Goal: Transaction & Acquisition: Purchase product/service

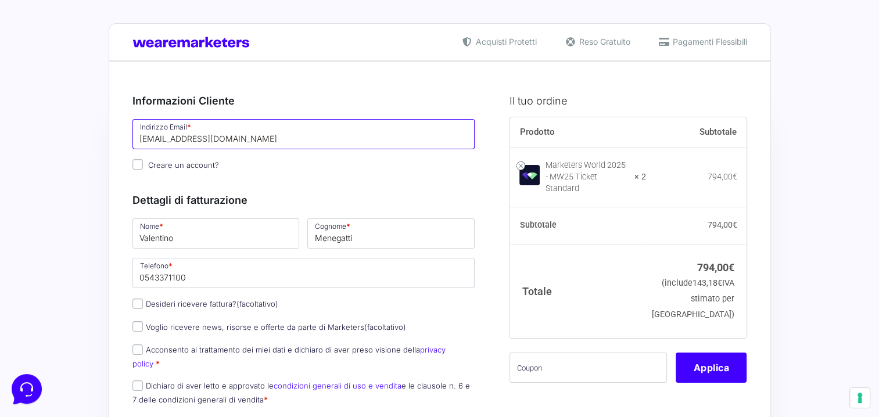
drag, startPoint x: 105, startPoint y: 142, endPoint x: 84, endPoint y: 146, distance: 21.9
type input "[PERSON_NAME][EMAIL_ADDRESS][DOMAIN_NAME]"
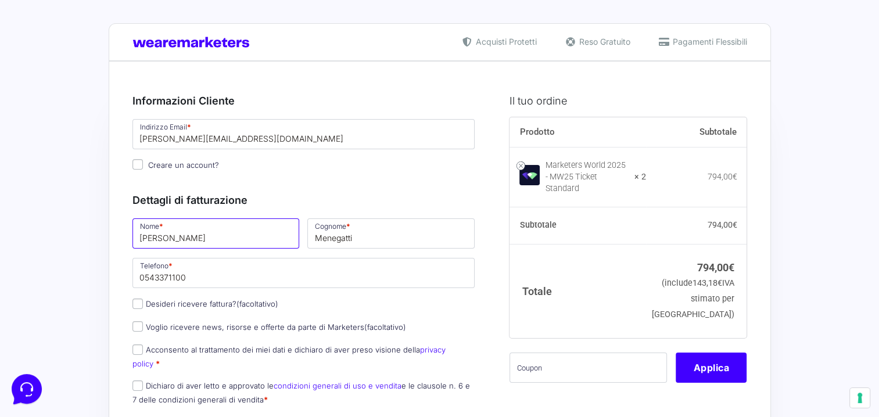
type input "[PERSON_NAME]"
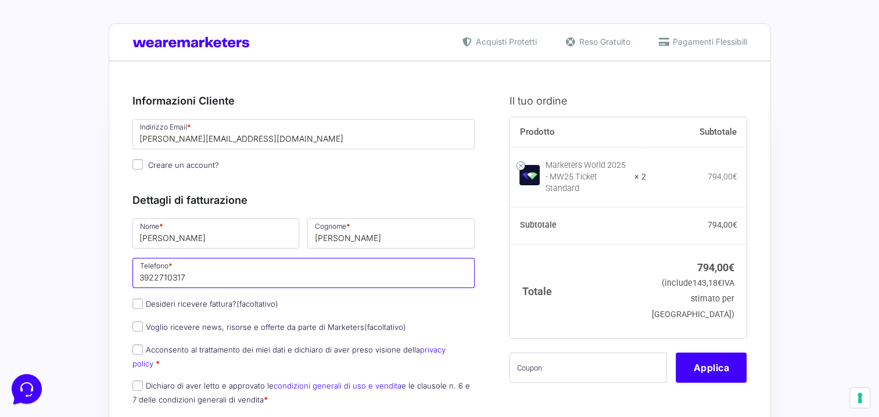
type input "3922710317"
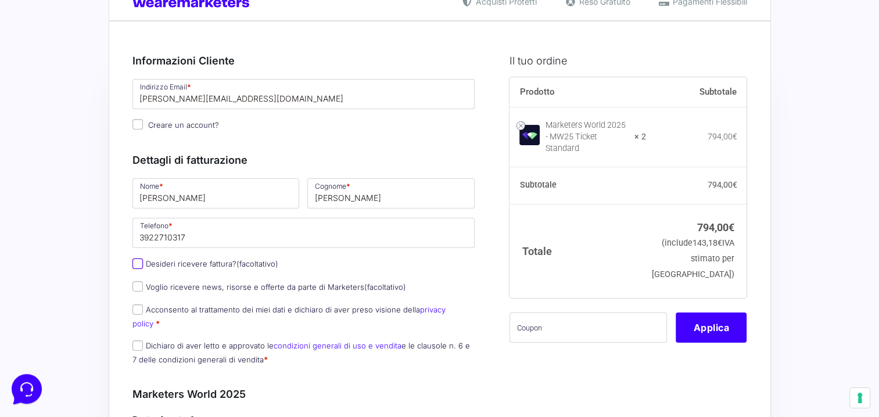
scroll to position [116, 0]
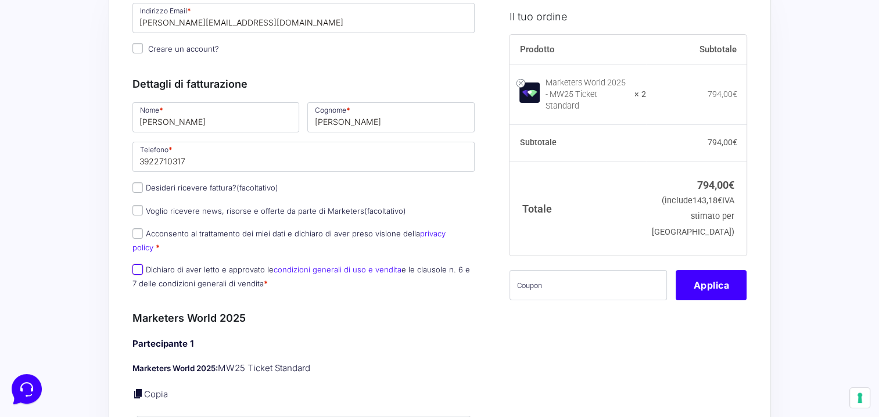
click at [135, 264] on input "Dichiaro di aver letto e approvato le condizioni generali di uso e vendita e le…" at bounding box center [137, 269] width 10 height 10
checkbox input "true"
click at [137, 233] on input "Acconsento al trattamento dei miei dati e dichiaro di aver preso visione della …" at bounding box center [137, 233] width 10 height 10
checkbox input "true"
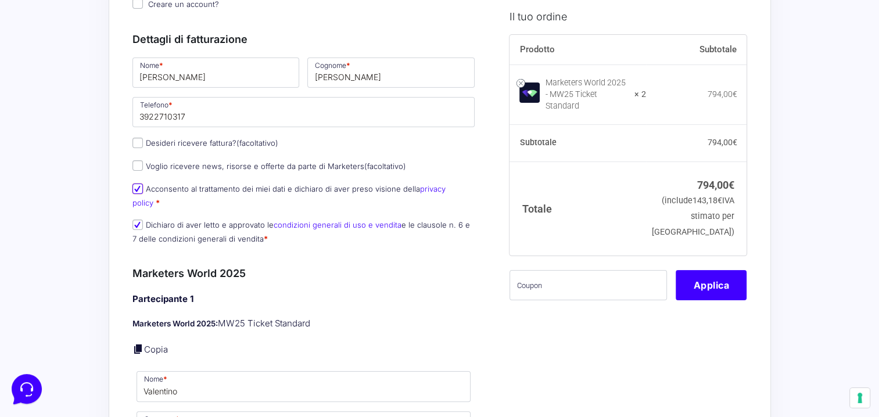
scroll to position [232, 0]
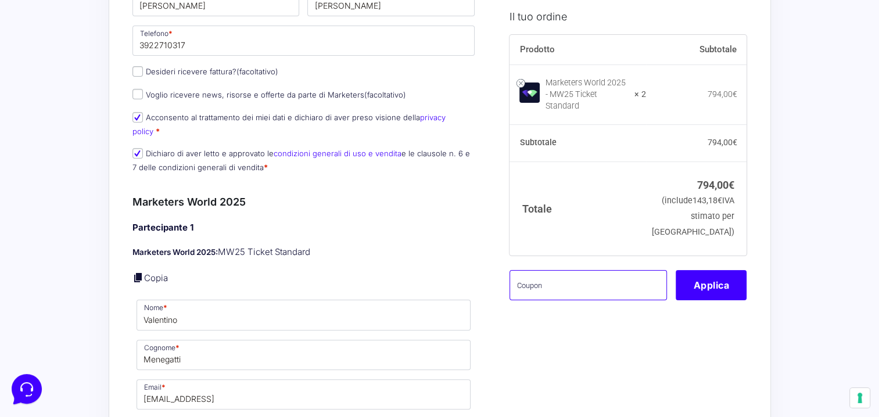
click at [576, 291] on input "text" at bounding box center [587, 285] width 157 height 30
paste input "CDSBARTERMW"
type input "CDSBARTERMW"
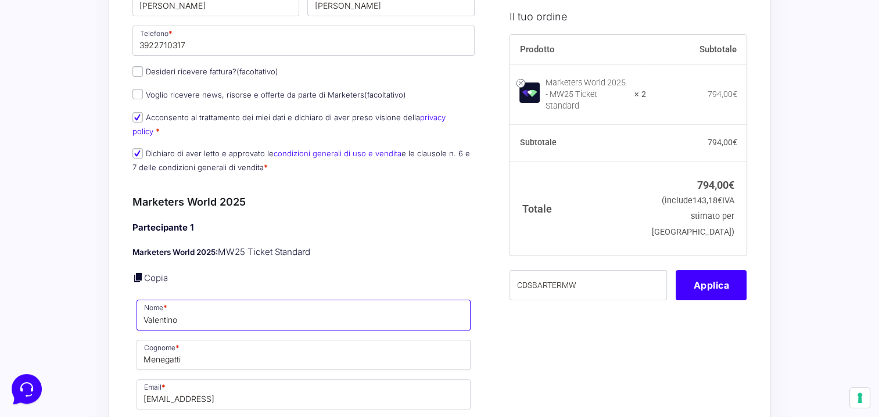
drag, startPoint x: 167, startPoint y: 304, endPoint x: 49, endPoint y: 303, distance: 118.5
click at [220, 304] on input "Fra" at bounding box center [303, 315] width 335 height 30
type input "[PERSON_NAME]"
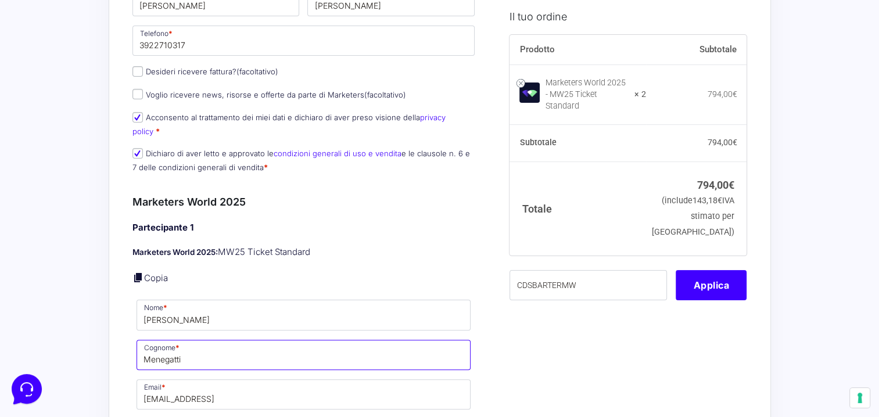
drag, startPoint x: 218, startPoint y: 349, endPoint x: 31, endPoint y: 334, distance: 188.2
click at [146, 344] on input "gasperini" at bounding box center [303, 355] width 335 height 30
type input "Gasperini"
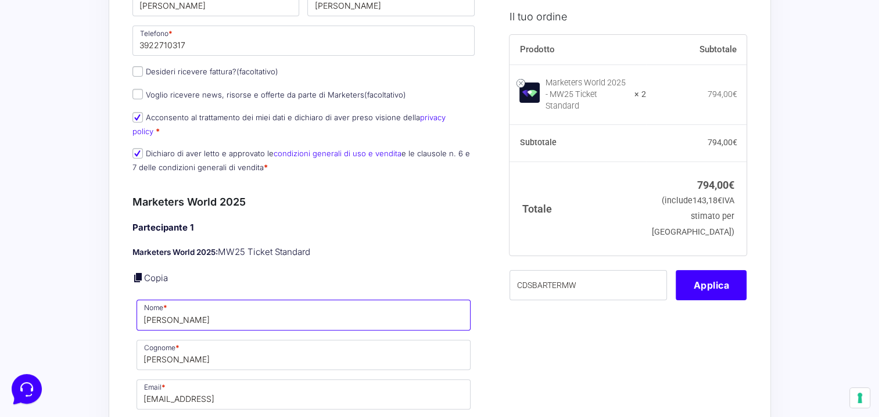
click at [255, 301] on input "Francesca" at bounding box center [303, 315] width 335 height 30
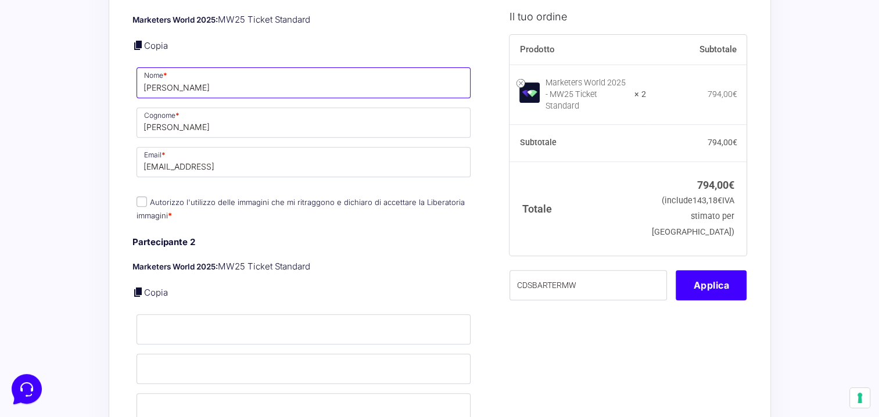
type input "Francesca"
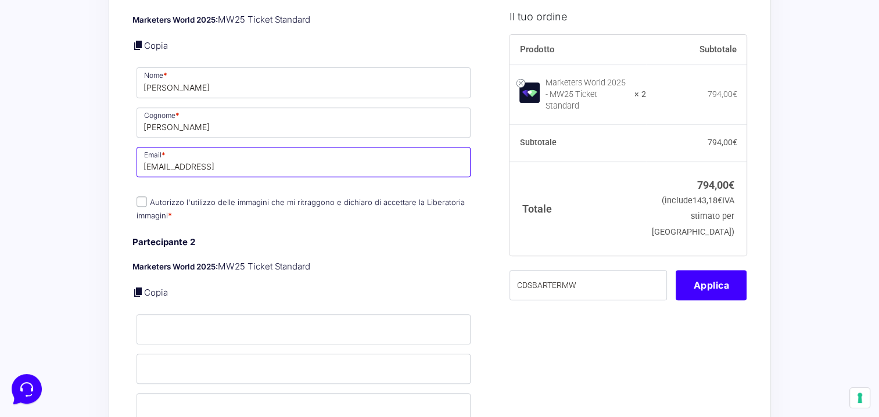
drag, startPoint x: 286, startPoint y: 153, endPoint x: 17, endPoint y: 158, distance: 269.5
click at [17, 158] on div "Acquisti Protetti Reso Gratuito Pagamenti Flessibili Riepilogo Ordine 794,00 € …" at bounding box center [439, 390] width 879 height 1710
type input "francesca.gasperini@clubdelsole.com"
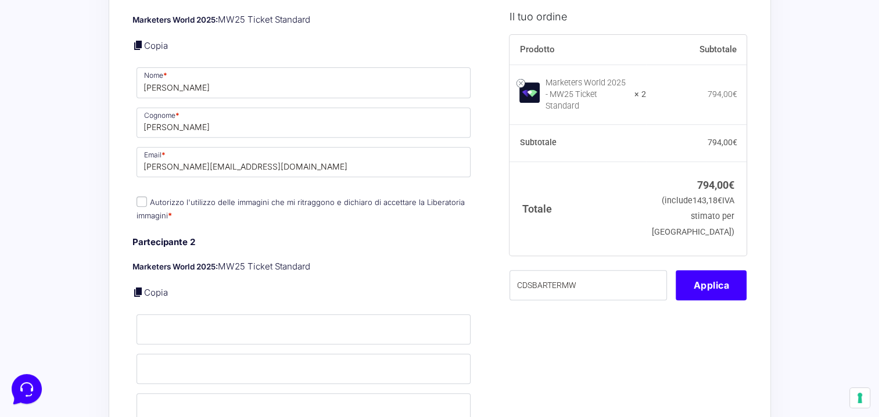
click at [143, 196] on input "Autorizzo l'utilizzo delle immagini che mi ritraggono e dichiaro di accettare l…" at bounding box center [141, 201] width 10 height 10
checkbox input "true"
click at [171, 318] on input "Nome *" at bounding box center [303, 329] width 335 height 30
drag, startPoint x: 409, startPoint y: 247, endPoint x: 404, endPoint y: 244, distance: 6.3
click at [408, 260] on p "Marketers World 2025: MW25 Ticket Standard" at bounding box center [303, 266] width 343 height 13
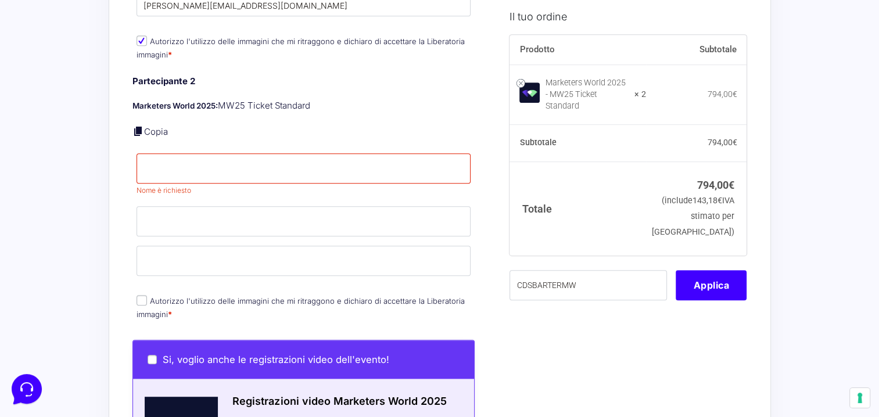
scroll to position [639, 0]
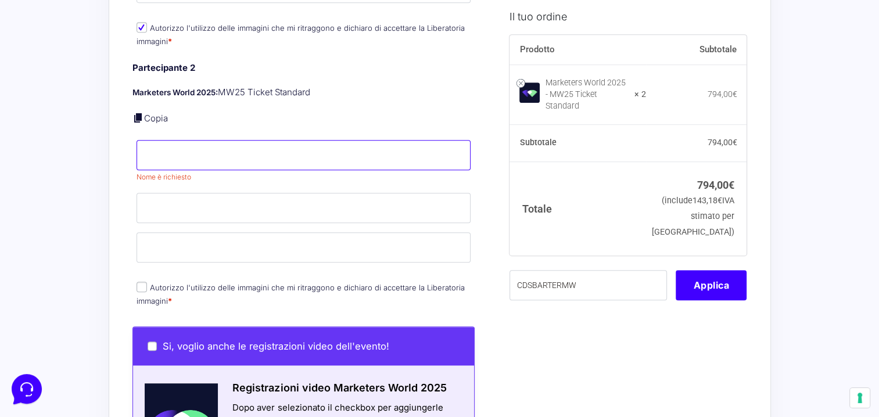
click at [203, 146] on input "Nome *" at bounding box center [303, 155] width 335 height 30
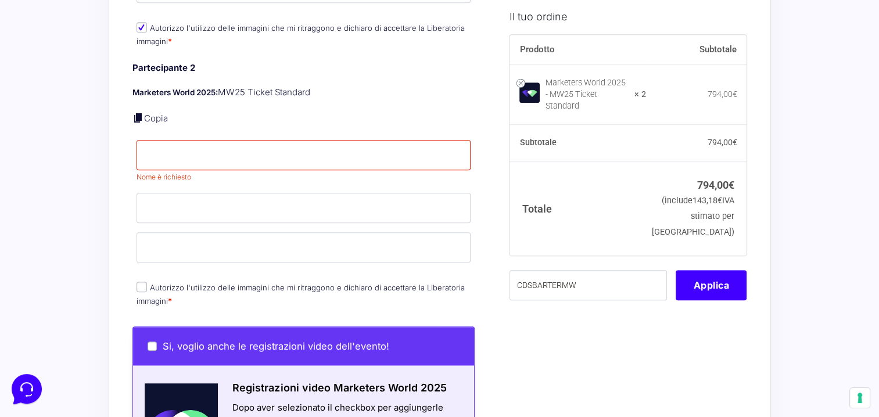
click at [245, 86] on p "Marketers World 2025: MW25 Ticket Standard" at bounding box center [303, 92] width 343 height 13
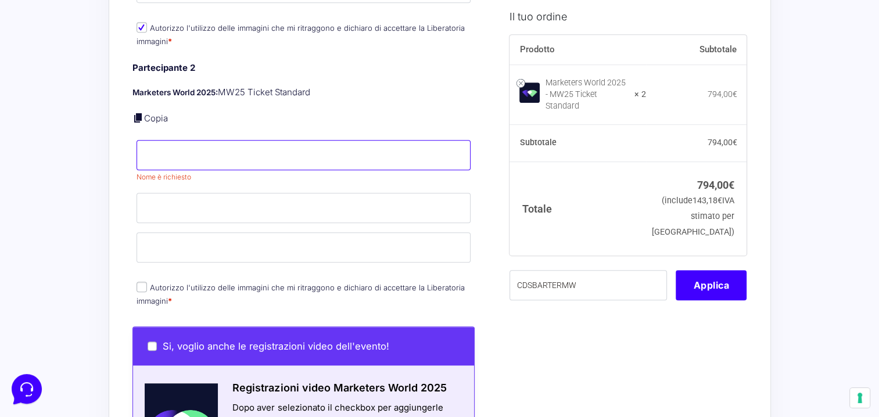
click at [262, 142] on input "Nome *" at bounding box center [303, 155] width 335 height 30
type input "[PERSON_NAME]"
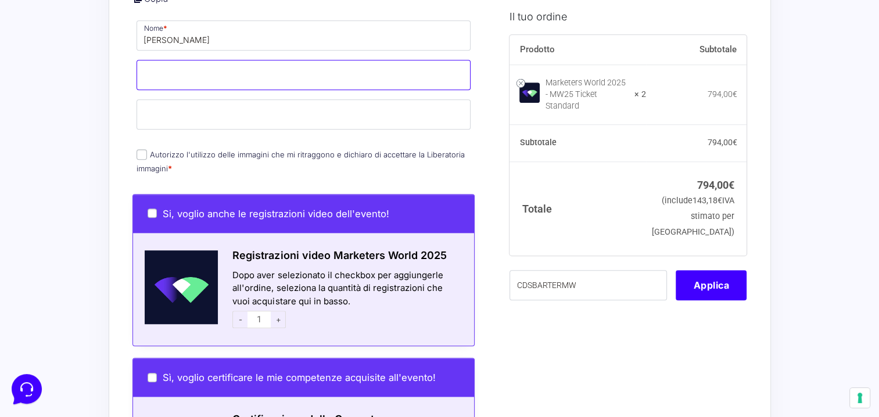
scroll to position [697, 0]
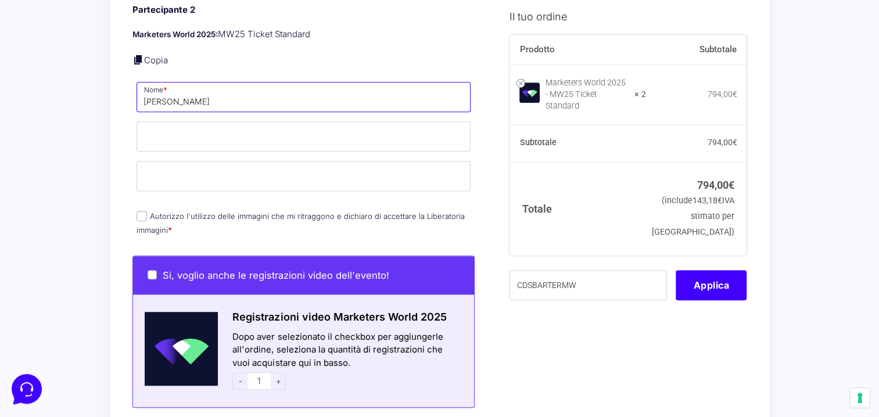
drag, startPoint x: 202, startPoint y: 81, endPoint x: 93, endPoint y: 81, distance: 108.6
click at [93, 81] on div "Acquisti Protetti Reso Gratuito Pagamenti Flessibili Riepilogo Ordine 794,00 € …" at bounding box center [439, 158] width 879 height 1710
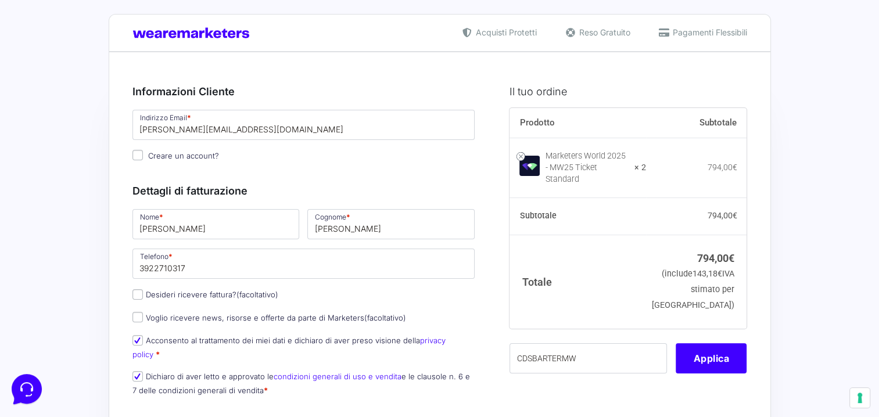
scroll to position [0, 0]
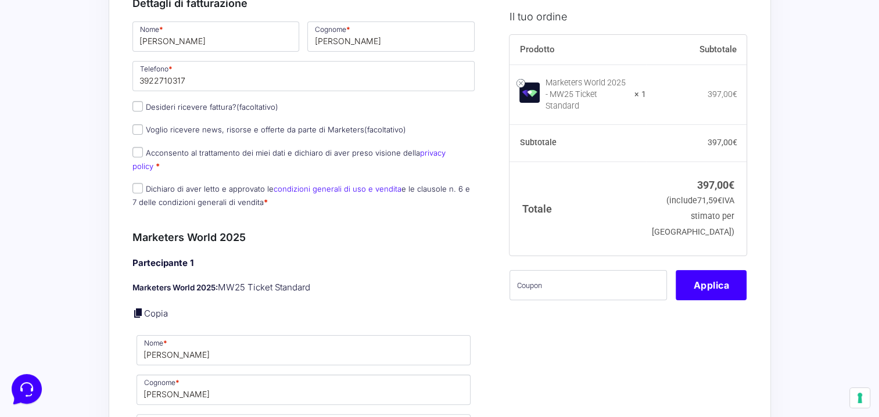
scroll to position [197, 0]
click at [136, 184] on input "Dichiaro di aver letto e approvato le condizioni generali di uso e vendita e le…" at bounding box center [137, 189] width 10 height 10
checkbox input "true"
click at [137, 150] on input "Acconsento al trattamento dei miei dati e dichiaro di aver preso visione della …" at bounding box center [137, 153] width 10 height 10
checkbox input "true"
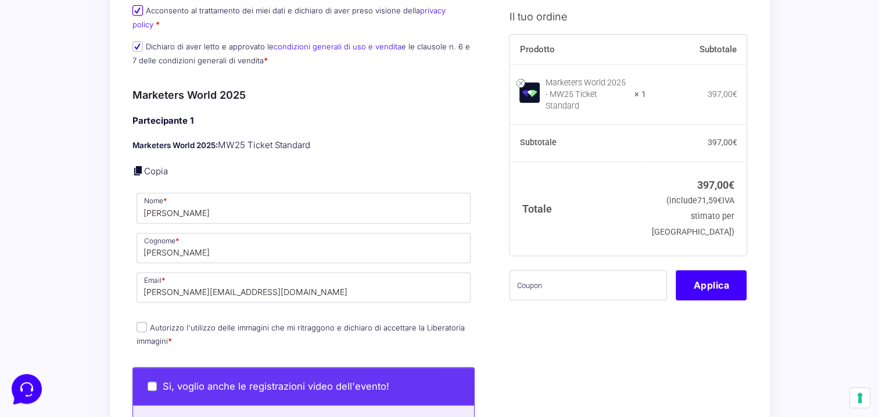
scroll to position [371, 0]
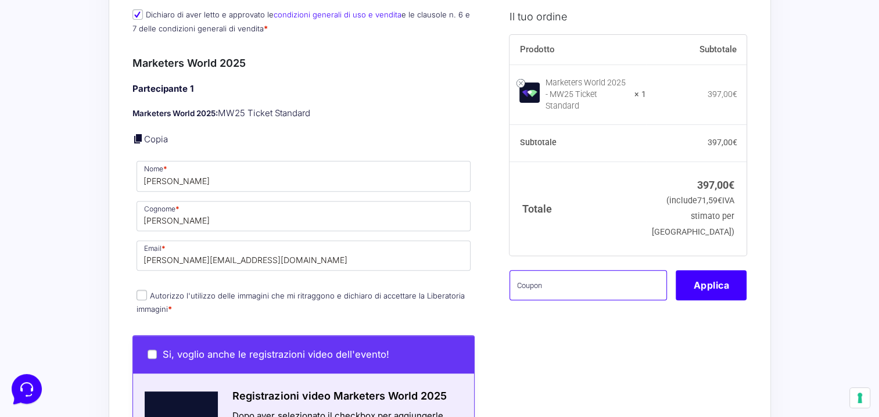
click at [620, 275] on input "text" at bounding box center [587, 285] width 157 height 30
paste input "CDSBARTERMW"
type input "CDSBARTERMW"
click at [718, 280] on button "Applica" at bounding box center [710, 285] width 71 height 30
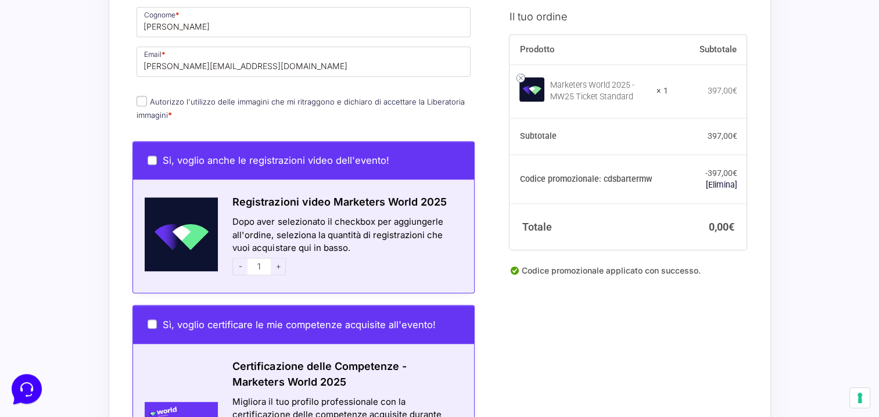
scroll to position [487, 0]
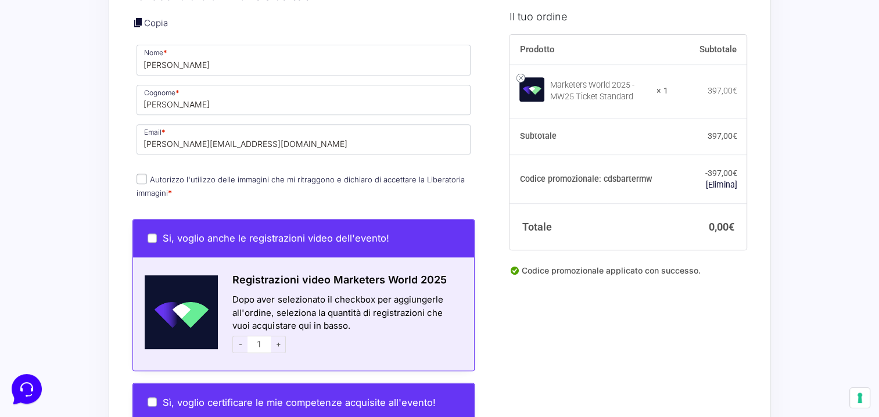
click at [137, 174] on input "Autorizzo l'utilizzo delle immagini che mi ritraggono e dichiaro di accettare l…" at bounding box center [141, 179] width 10 height 10
checkbox input "true"
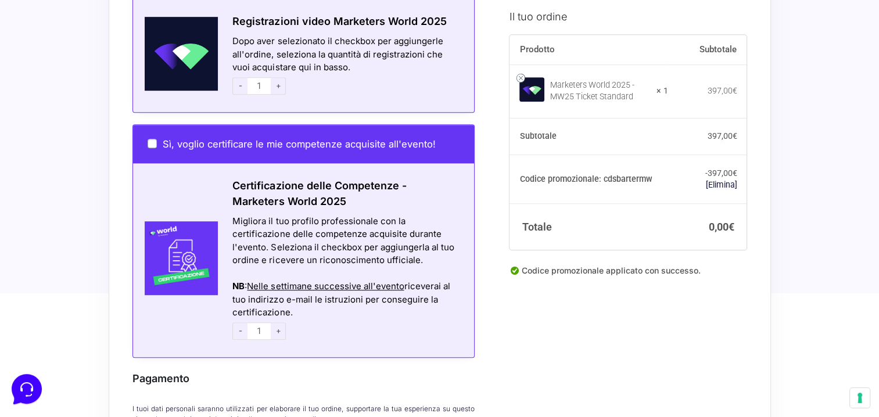
scroll to position [894, 0]
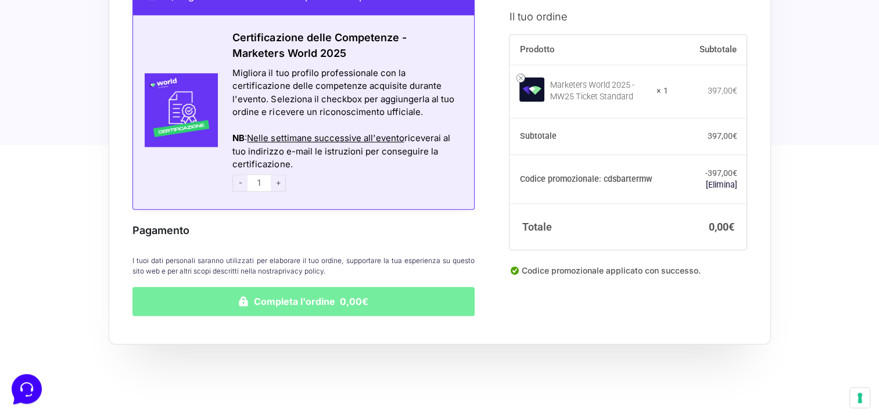
click at [304, 287] on button "Completa l'ordine 0,00€" at bounding box center [303, 301] width 343 height 29
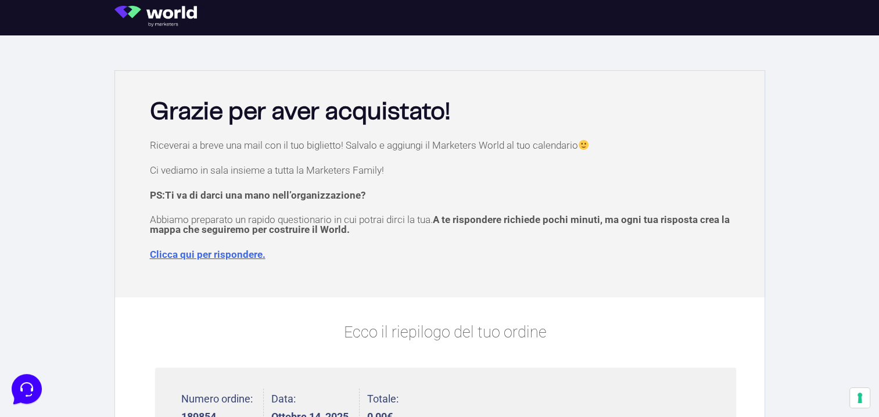
click at [153, 12] on img at bounding box center [159, 16] width 91 height 21
click at [132, 15] on img at bounding box center [159, 16] width 91 height 21
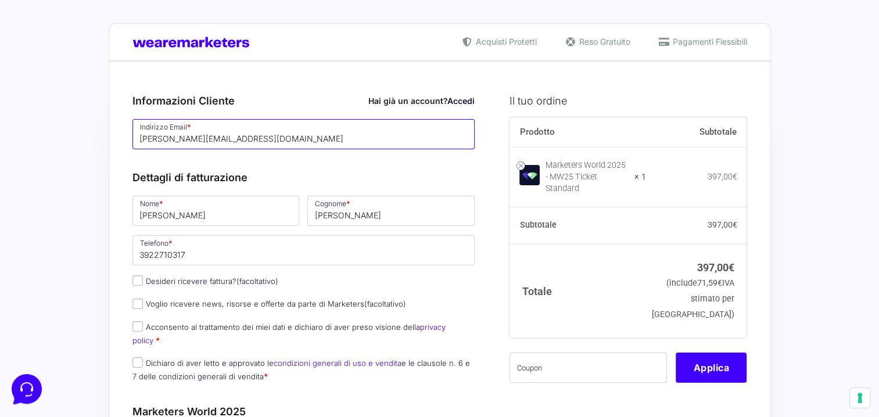
drag, startPoint x: 213, startPoint y: 138, endPoint x: 45, endPoint y: 137, distance: 168.4
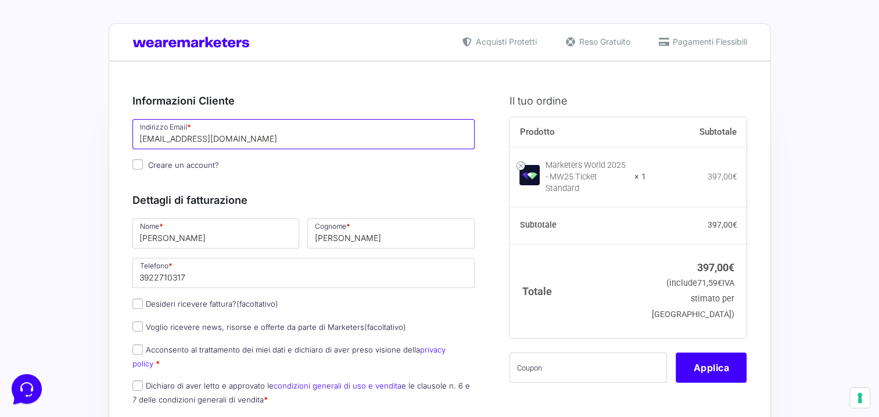
type input "[EMAIL_ADDRESS][DOMAIN_NAME]"
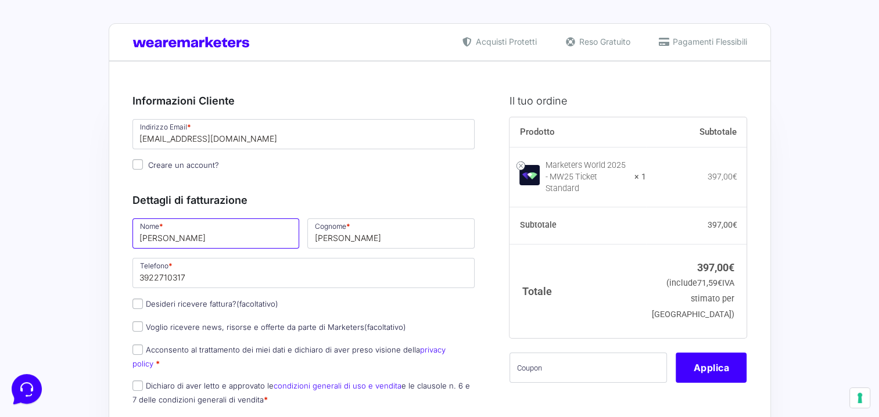
drag, startPoint x: 205, startPoint y: 231, endPoint x: 53, endPoint y: 231, distance: 151.6
type input "[PERSON_NAME]"
click at [353, 233] on input "Bianchui" at bounding box center [390, 233] width 167 height 30
type input "Bianchi"
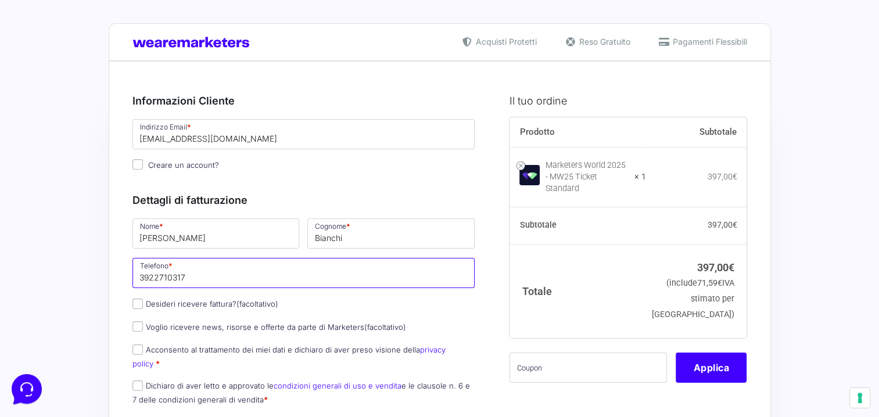
click at [363, 272] on input "3922710317" at bounding box center [303, 273] width 343 height 30
drag, startPoint x: 84, startPoint y: 269, endPoint x: 46, endPoint y: 263, distance: 38.4
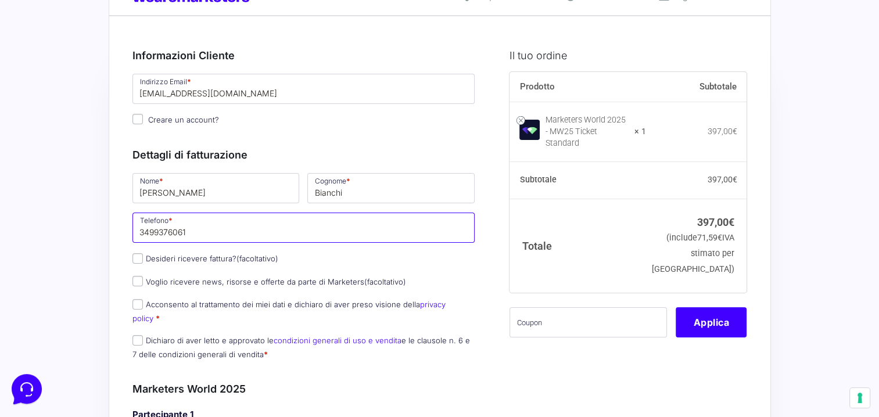
scroll to position [116, 0]
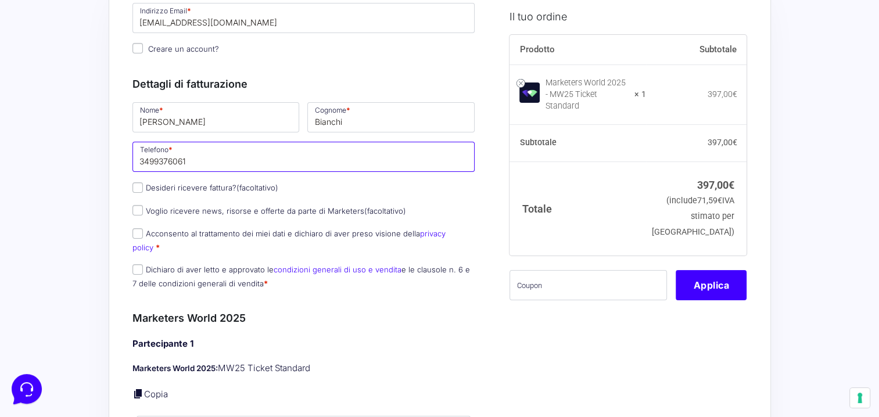
type input "3499376061"
click at [139, 235] on input "Acconsento al trattamento dei miei dati e dichiaro di aver preso visione della …" at bounding box center [137, 233] width 10 height 10
checkbox input "true"
click at [135, 264] on input "Dichiaro di aver letto e approvato le condizioni generali di uso e vendita e le…" at bounding box center [137, 269] width 10 height 10
checkbox input "true"
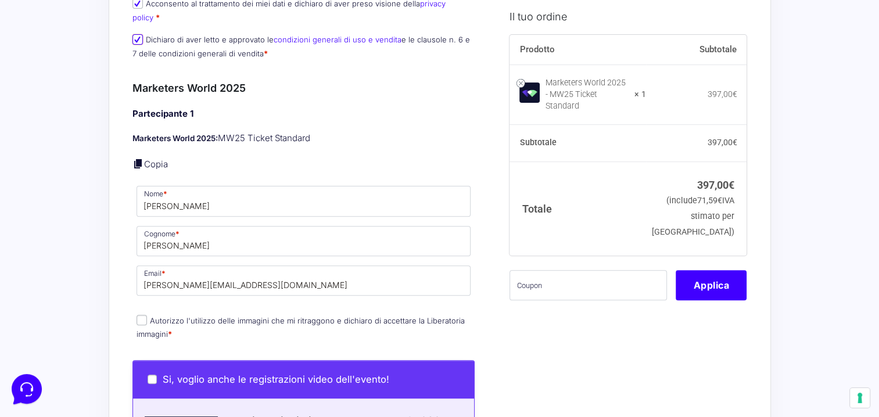
scroll to position [348, 0]
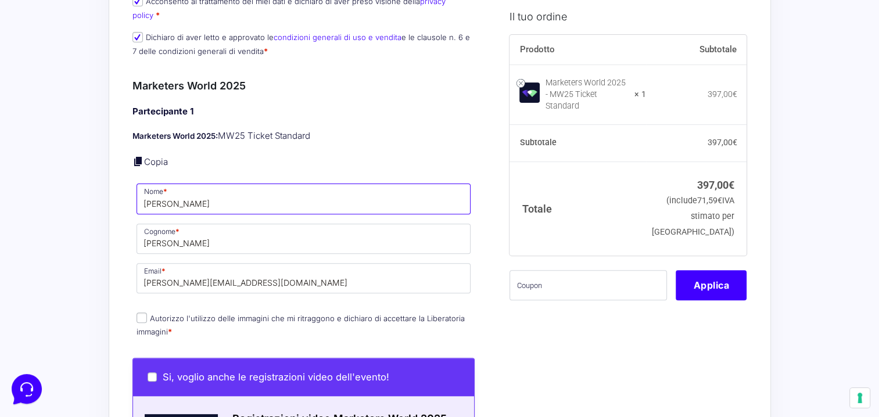
drag, startPoint x: 225, startPoint y: 185, endPoint x: 68, endPoint y: 185, distance: 157.4
click at [68, 185] on div "Acquisti Protetti Reso Gratuito Pagamenti Flessibili Riepilogo Ordine 397,00 € …" at bounding box center [439, 384] width 879 height 1464
type input "marco"
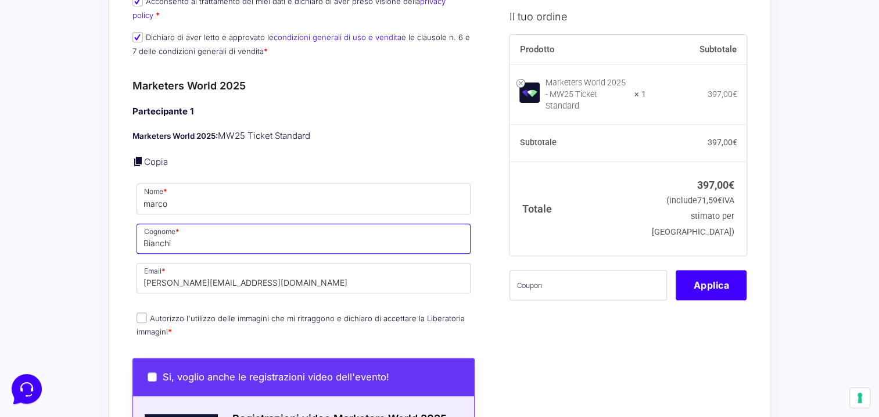
type input "Bianchi"
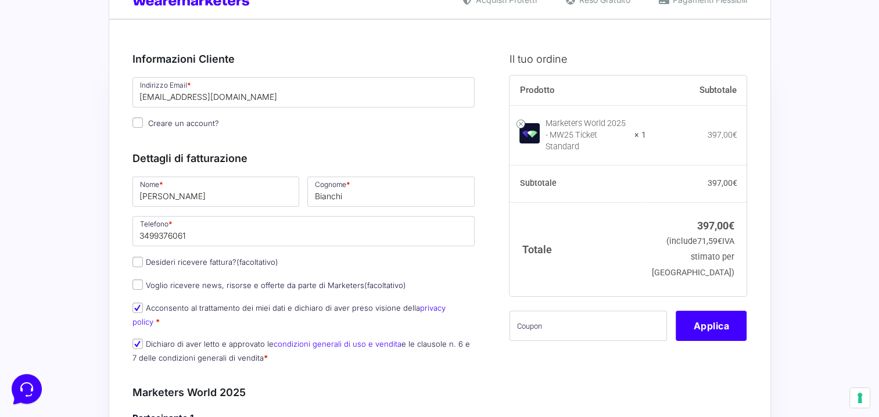
scroll to position [0, 0]
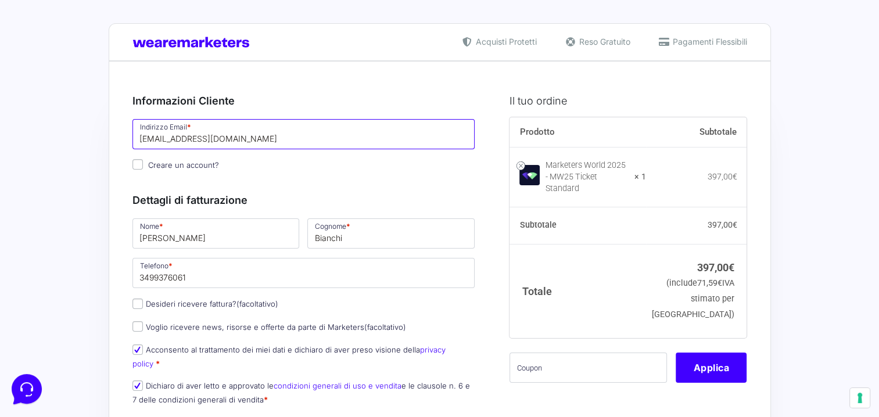
drag, startPoint x: 279, startPoint y: 138, endPoint x: 13, endPoint y: 138, distance: 266.0
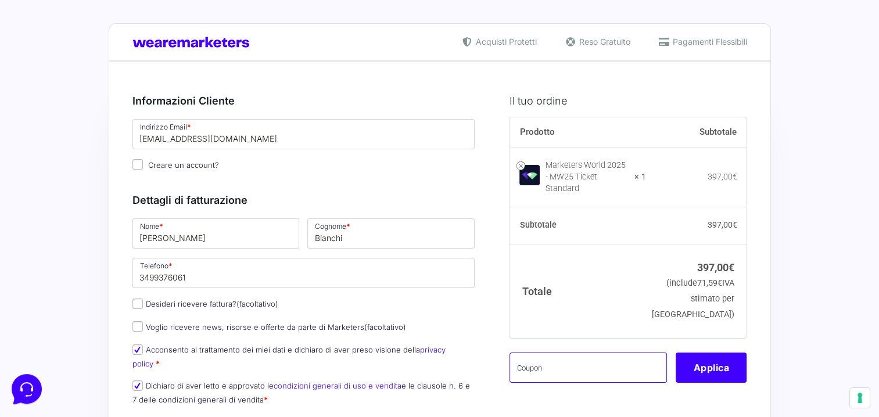
click at [597, 368] on input "text" at bounding box center [587, 368] width 157 height 30
paste input "CDSBARTERMW"
type input "CDSBARTERMW"
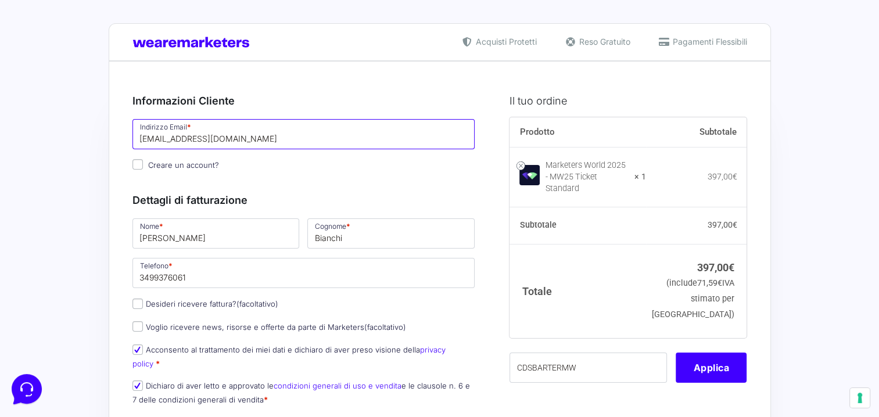
drag, startPoint x: 276, startPoint y: 139, endPoint x: 28, endPoint y: 139, distance: 247.4
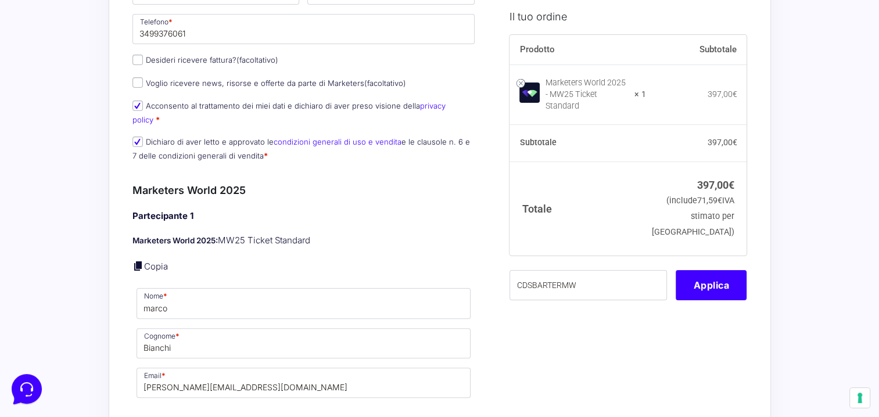
scroll to position [407, 0]
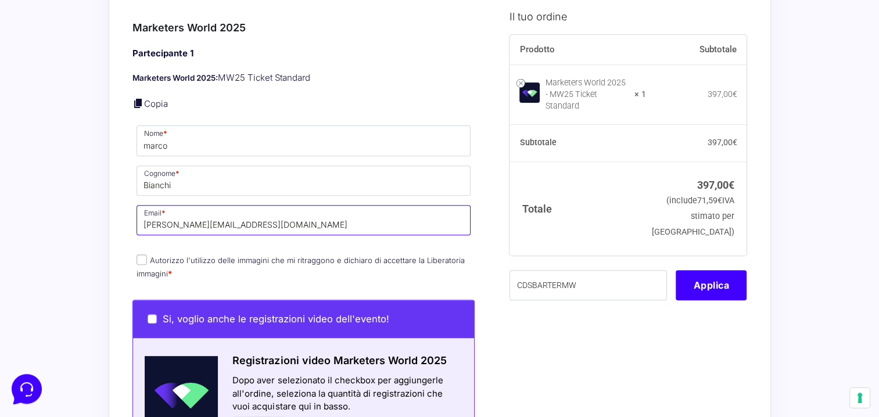
drag, startPoint x: 301, startPoint y: 207, endPoint x: 50, endPoint y: 206, distance: 251.5
click at [51, 206] on div "Acquisti Protetti Reso Gratuito Pagamenti Flessibili Riepilogo Ordine 397,00 € …" at bounding box center [439, 325] width 879 height 1464
paste input "marco.bianch"
type input "marco.bianchi@clubdelsole.com"
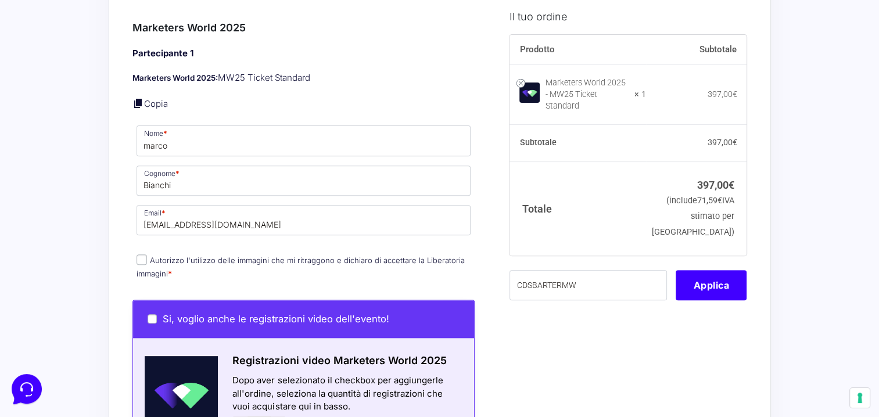
click at [138, 254] on input "Autorizzo l'utilizzo delle immagini che mi ritraggono e dichiaro di accettare l…" at bounding box center [141, 259] width 10 height 10
checkbox input "true"
click at [719, 278] on button "Applica" at bounding box center [710, 285] width 71 height 30
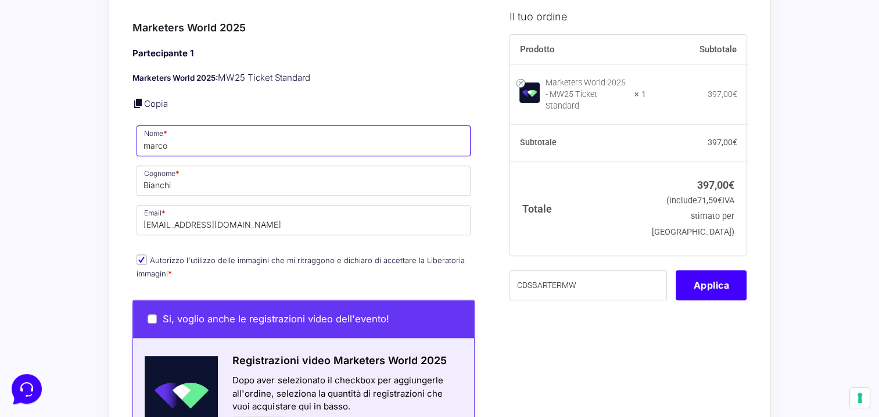
click at [148, 130] on input "marco" at bounding box center [303, 140] width 335 height 30
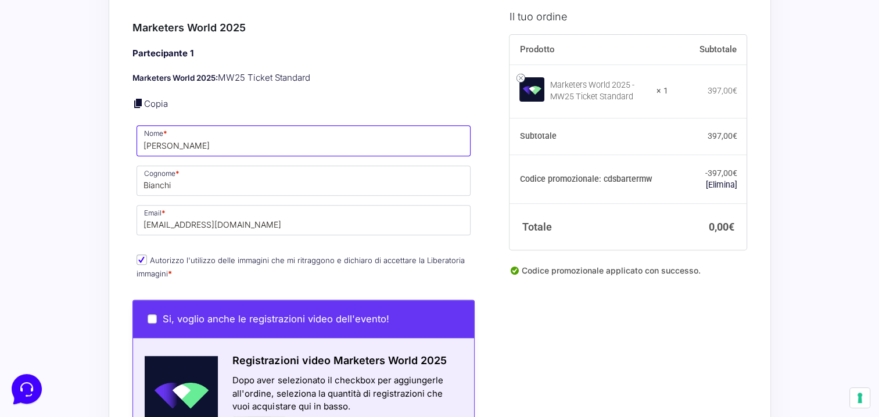
scroll to position [871, 0]
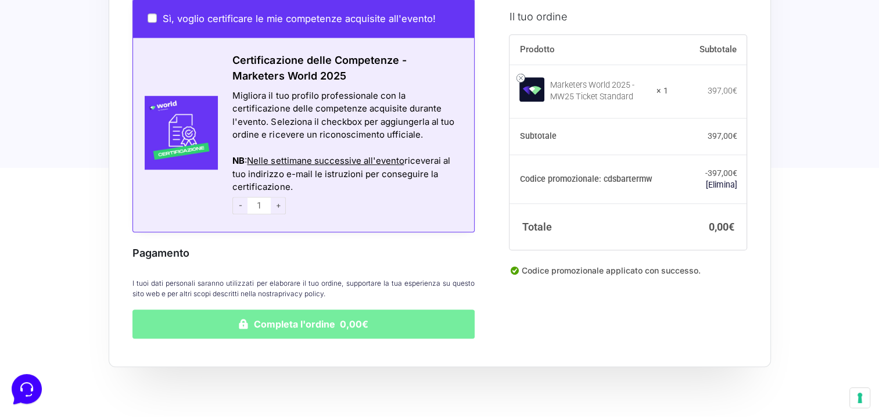
type input "Marco"
click at [274, 312] on button "Completa l'ordine 0,00€" at bounding box center [303, 324] width 343 height 29
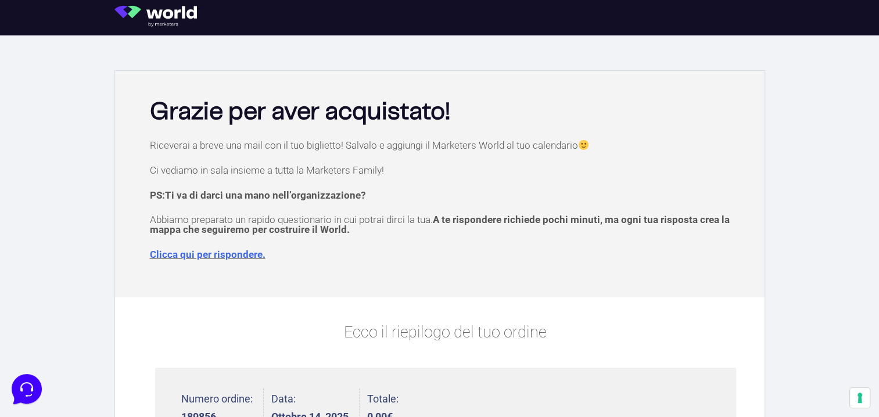
click at [174, 17] on img at bounding box center [159, 16] width 91 height 21
click at [130, 16] on img at bounding box center [159, 16] width 91 height 21
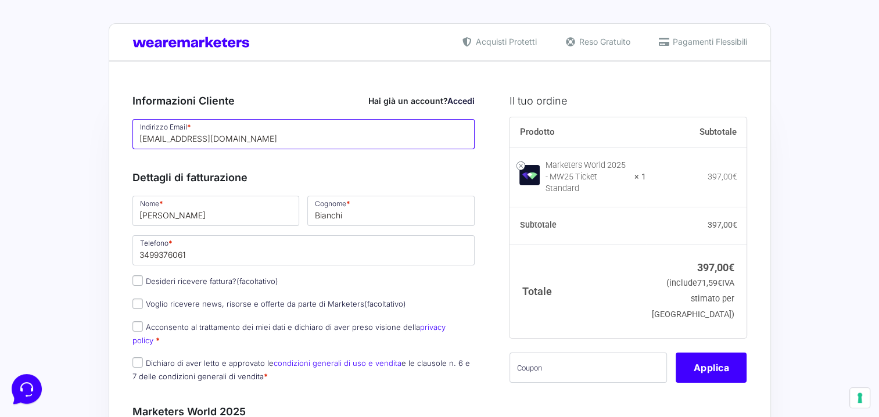
drag, startPoint x: 232, startPoint y: 141, endPoint x: 0, endPoint y: 141, distance: 232.3
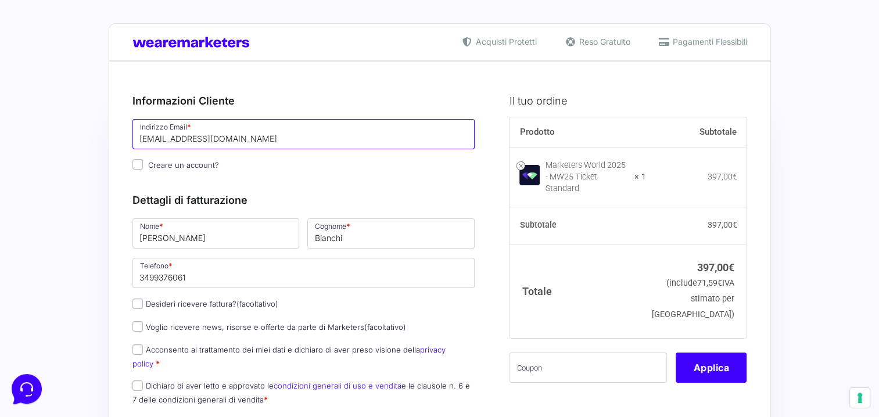
paste input "[EMAIL_ADDRESS]"
type input "[EMAIL_ADDRESS][DOMAIN_NAME]"
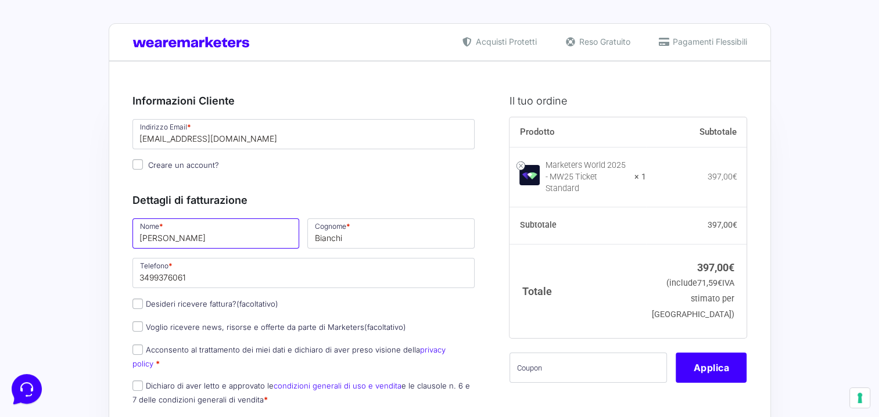
drag, startPoint x: 186, startPoint y: 242, endPoint x: 29, endPoint y: 240, distance: 156.8
drag, startPoint x: 204, startPoint y: 235, endPoint x: -2, endPoint y: 235, distance: 206.2
drag, startPoint x: 206, startPoint y: 240, endPoint x: 70, endPoint y: 241, distance: 135.3
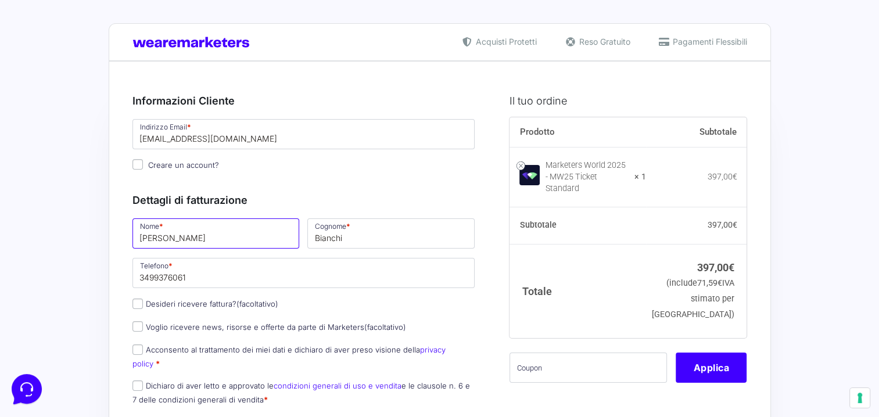
type input "s"
drag, startPoint x: 211, startPoint y: 237, endPoint x: 88, endPoint y: 231, distance: 122.7
type input "Sara Rita"
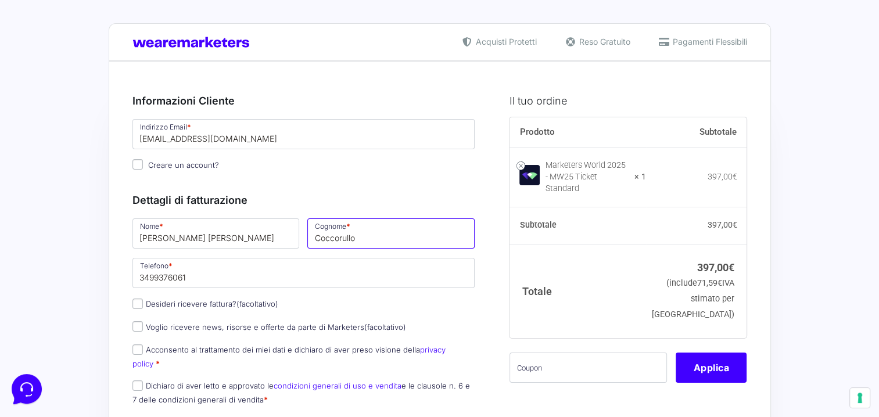
type input "Coccorullo"
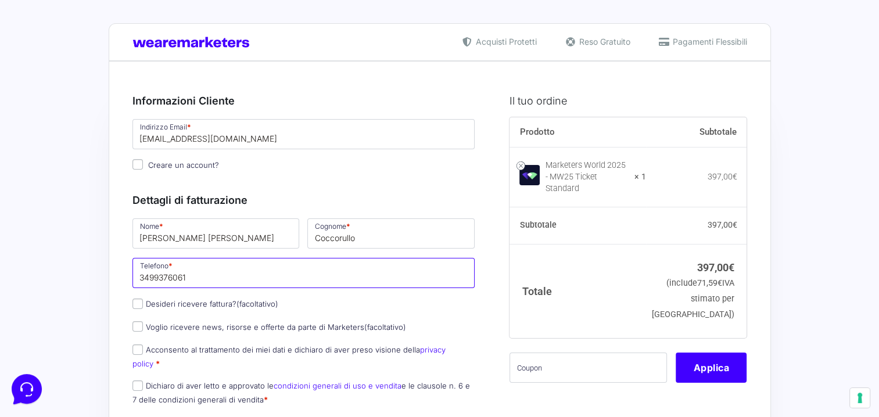
drag, startPoint x: 213, startPoint y: 279, endPoint x: 28, endPoint y: 279, distance: 184.7
type input "0543371100"
click at [192, 278] on input "0543371100" at bounding box center [303, 273] width 343 height 30
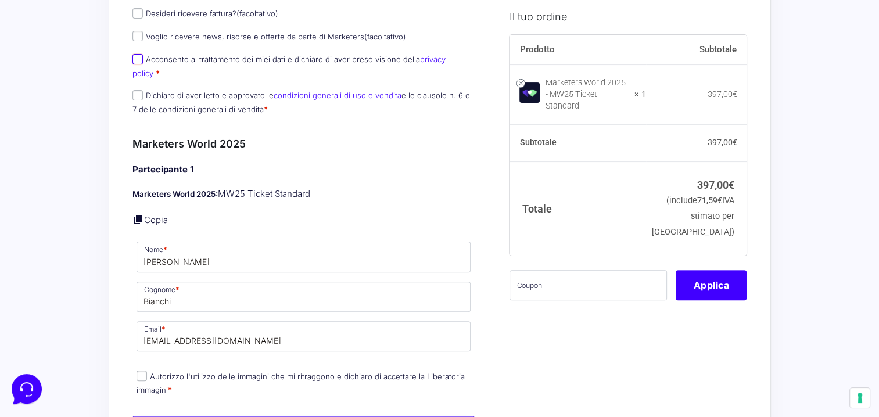
click at [135, 58] on input "Acconsento al trattamento dei miei dati e dichiaro di aver preso visione della …" at bounding box center [137, 59] width 10 height 10
checkbox input "true"
click at [136, 90] on input "Dichiaro di aver letto e approvato le condizioni generali di uso e vendita e le…" at bounding box center [137, 95] width 10 height 10
checkbox input "true"
drag, startPoint x: 186, startPoint y: 242, endPoint x: 90, endPoint y: 242, distance: 96.4
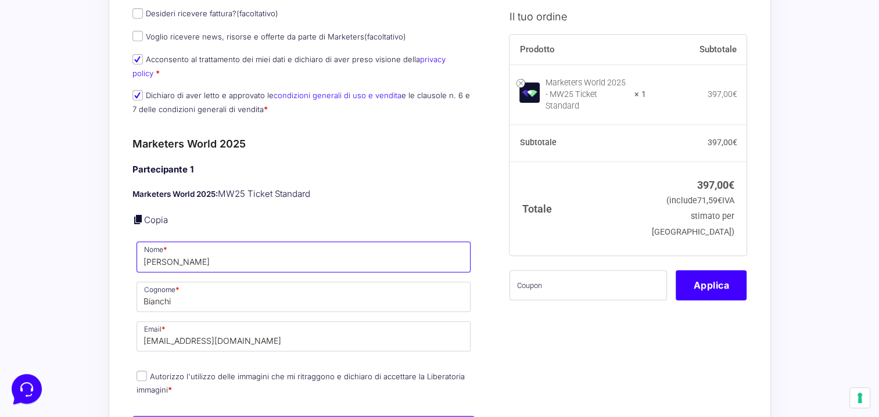
type input "Sara Rita"
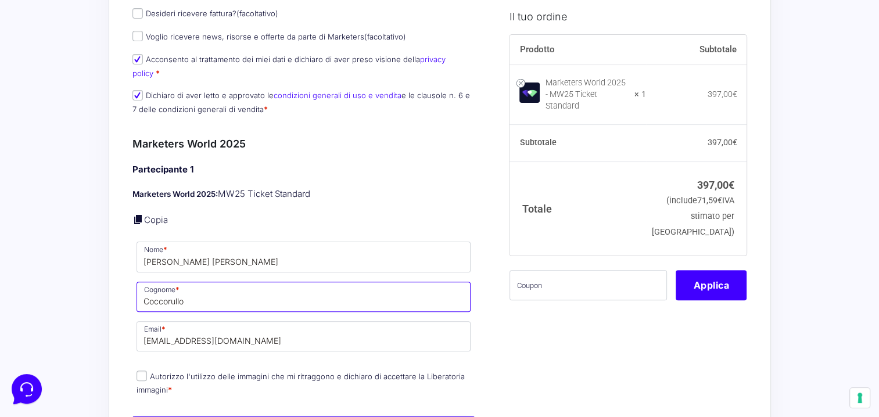
type input "Coccorullo"
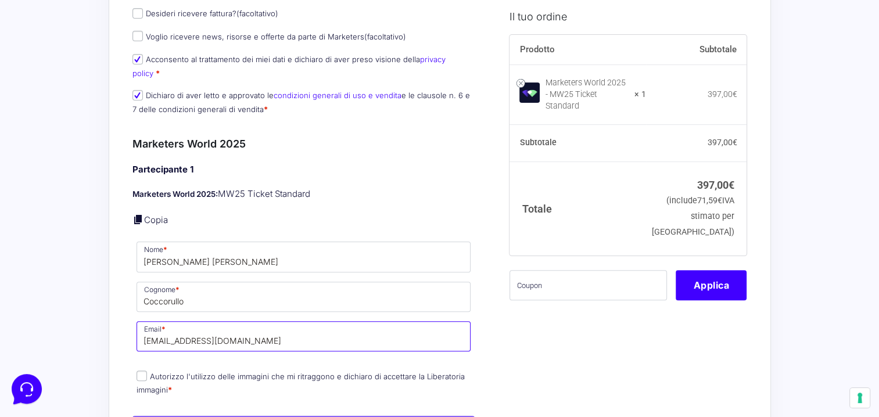
paste input "coccorullosararitavideomaker@gmail"
type input "[EMAIL_ADDRESS][DOMAIN_NAME]"
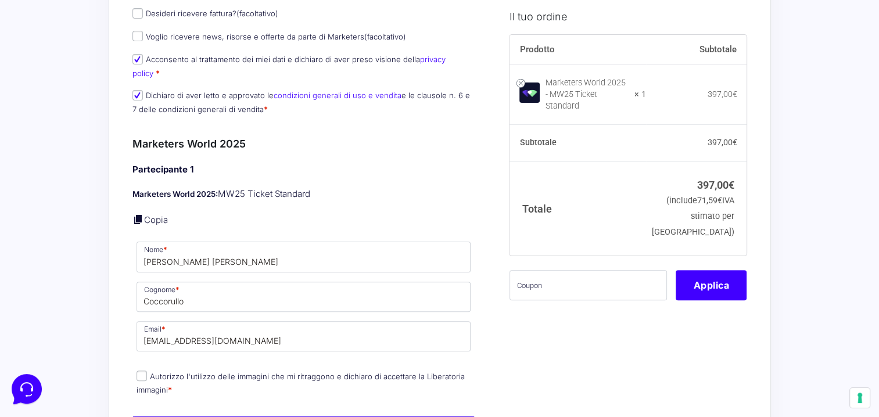
click at [144, 371] on input "Autorizzo l'utilizzo delle immagini che mi ritraggono e dichiaro di accettare l…" at bounding box center [141, 376] width 10 height 10
checkbox input "true"
click at [602, 279] on input "text" at bounding box center [587, 285] width 157 height 30
click at [558, 270] on input "text" at bounding box center [587, 285] width 157 height 30
paste input "CDSBARTERMW"
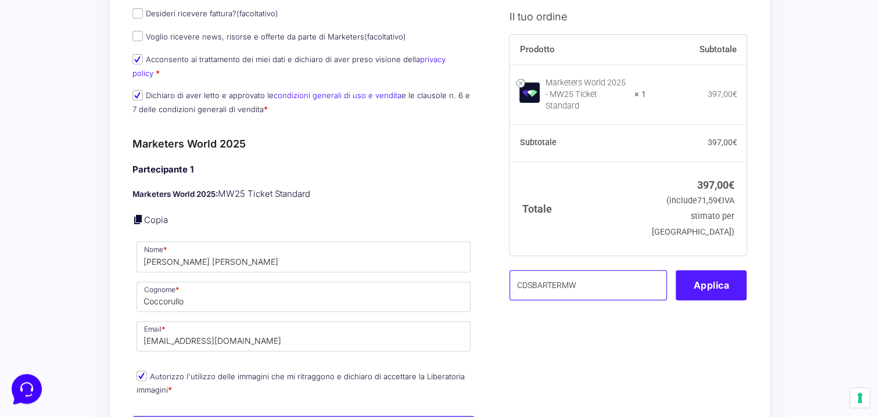
type input "CDSBARTERMW"
click at [715, 279] on button "Applica" at bounding box center [710, 285] width 71 height 30
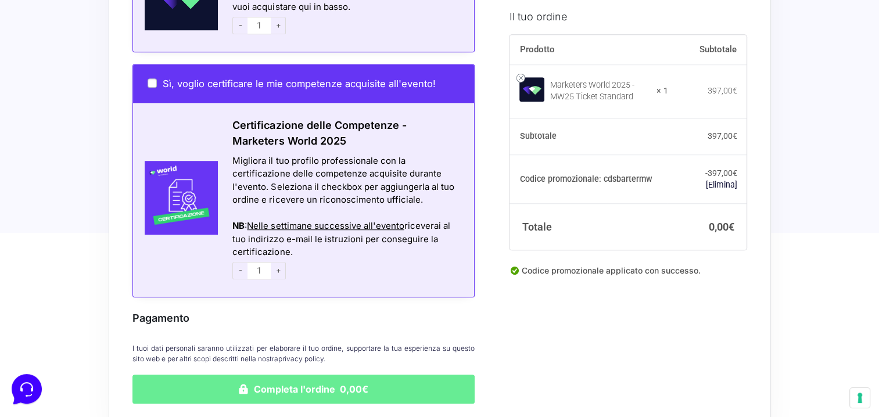
scroll to position [939, 0]
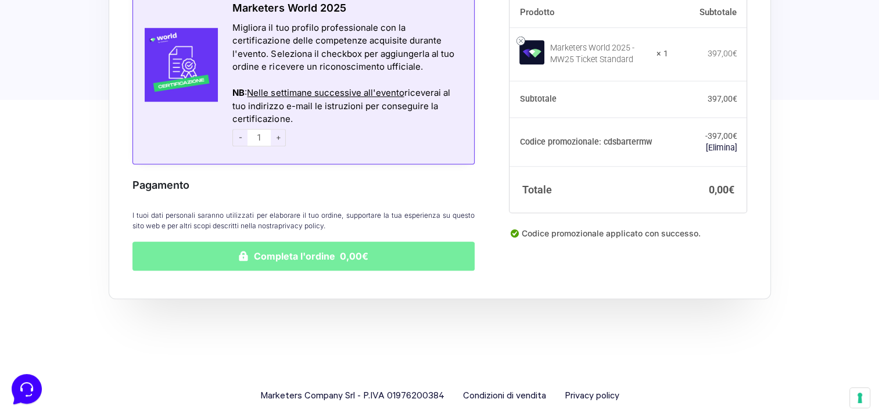
click at [242, 248] on button "Completa l'ordine 0,00€" at bounding box center [303, 256] width 343 height 29
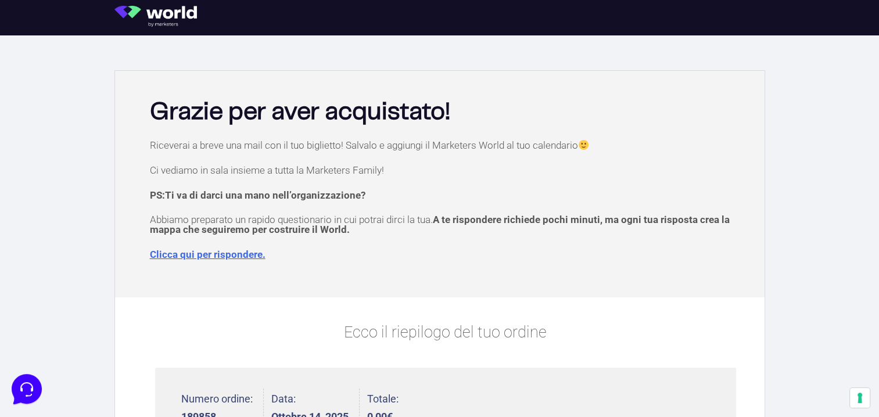
click at [438, 215] on span "A te rispondere richiede pochi minuti, ma ogni tua risposta crea la mappa che s…" at bounding box center [440, 224] width 580 height 21
